Goal: Task Accomplishment & Management: Complete application form

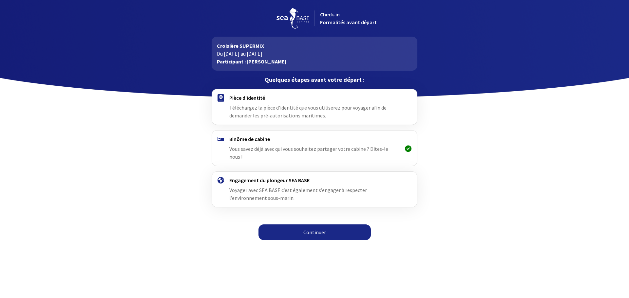
click at [312, 225] on link "Continuer" at bounding box center [314, 233] width 112 height 16
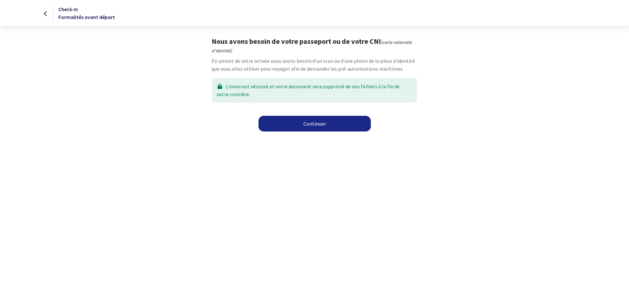
click at [333, 126] on link "Continuer" at bounding box center [314, 124] width 112 height 16
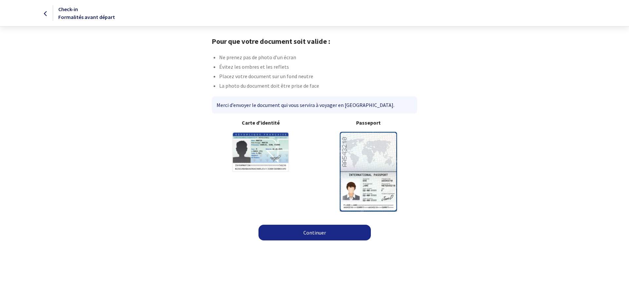
click at [270, 156] on img at bounding box center [260, 152] width 57 height 40
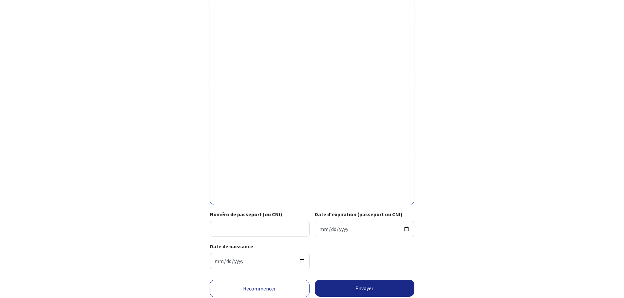
scroll to position [143, 0]
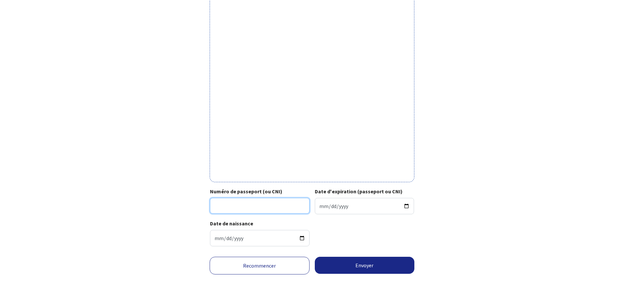
click at [253, 200] on input "Numéro de passeport (ou CNI)" at bounding box center [260, 206] width 100 height 16
type input "170984252115"
click at [405, 207] on input "Date d'expiration (passeport ou CNI)" at bounding box center [365, 206] width 100 height 16
click at [456, 204] on div "Votre passeport ou CNI Passeport (uniquement la page avec photo) ou recto de vo…" at bounding box center [312, 73] width 370 height 358
click at [370, 206] on input "Date d'expiration (passeport ou CNI)" at bounding box center [365, 206] width 100 height 16
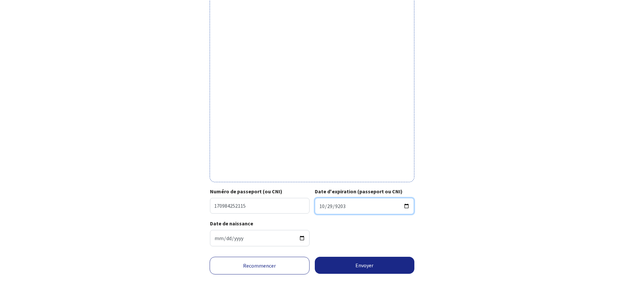
type input "2032-10-29"
click at [331, 206] on input "2032-10-29" at bounding box center [365, 206] width 100 height 16
type input "2032-09-29"
click at [225, 206] on input "170984252115" at bounding box center [260, 206] width 100 height 16
click at [230, 206] on input "170984252115" at bounding box center [260, 206] width 100 height 16
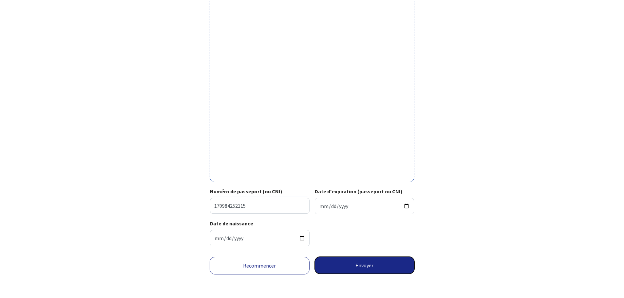
click at [368, 263] on button "Envoyer" at bounding box center [365, 265] width 100 height 17
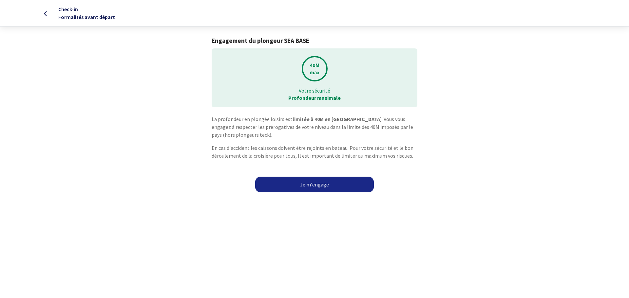
click at [313, 185] on link "Je m'engage" at bounding box center [314, 185] width 119 height 16
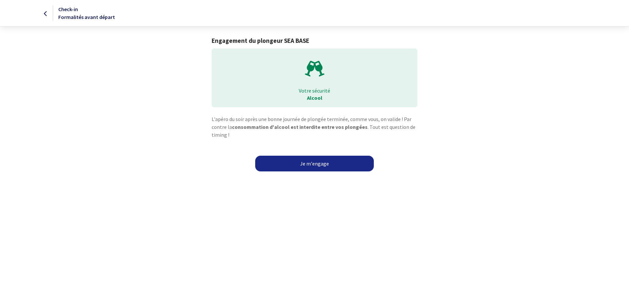
click at [315, 165] on link "Je m'engage" at bounding box center [314, 164] width 119 height 16
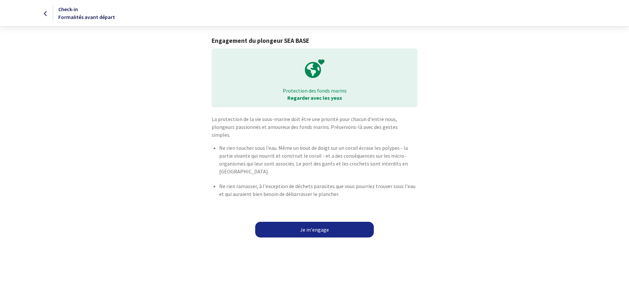
click at [322, 223] on link "Je m'engage" at bounding box center [314, 230] width 119 height 16
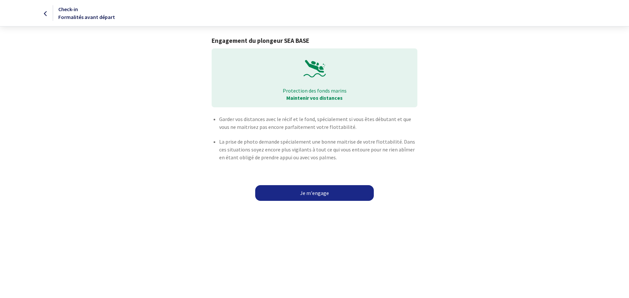
click at [324, 196] on link "Je m'engage" at bounding box center [314, 193] width 119 height 16
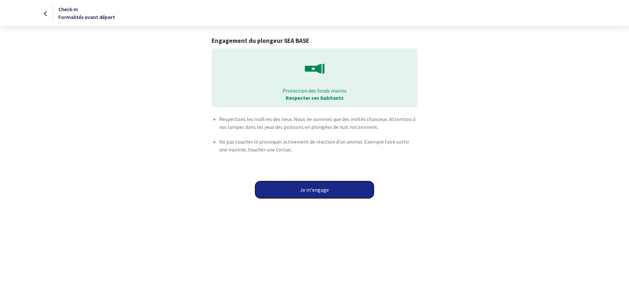
click at [324, 192] on button "Je m'engage" at bounding box center [314, 189] width 119 height 17
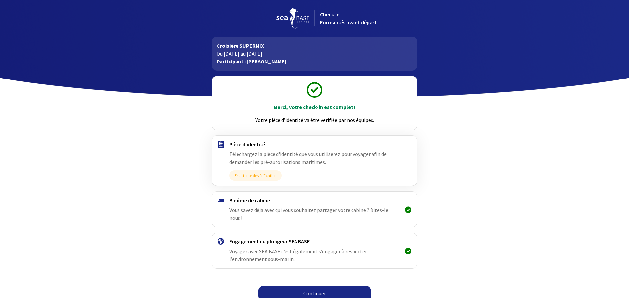
click at [334, 286] on link "Continuer" at bounding box center [314, 294] width 112 height 16
click at [320, 286] on link "Continuer" at bounding box center [314, 294] width 112 height 16
click at [318, 286] on link "Continuer" at bounding box center [314, 294] width 112 height 16
